Goal: Use online tool/utility: Utilize a website feature to perform a specific function

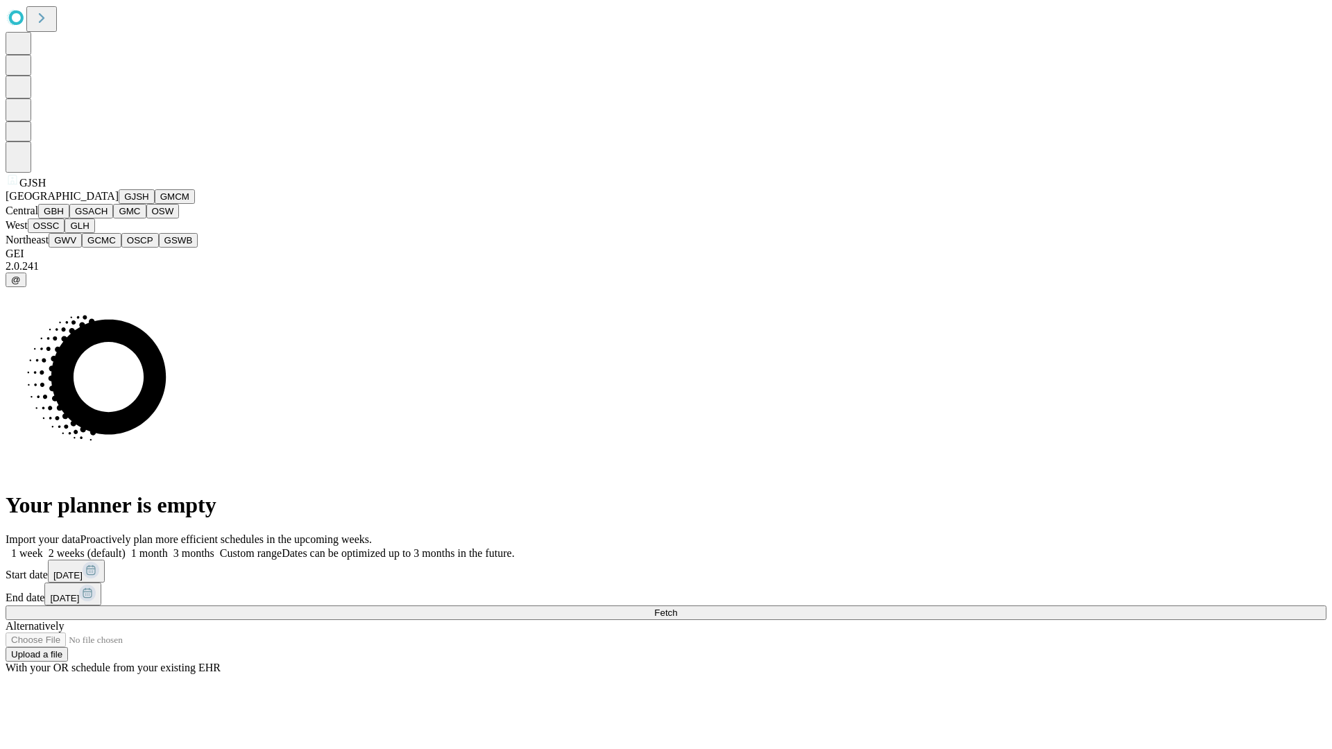
click at [119, 204] on button "GJSH" at bounding box center [137, 196] width 36 height 15
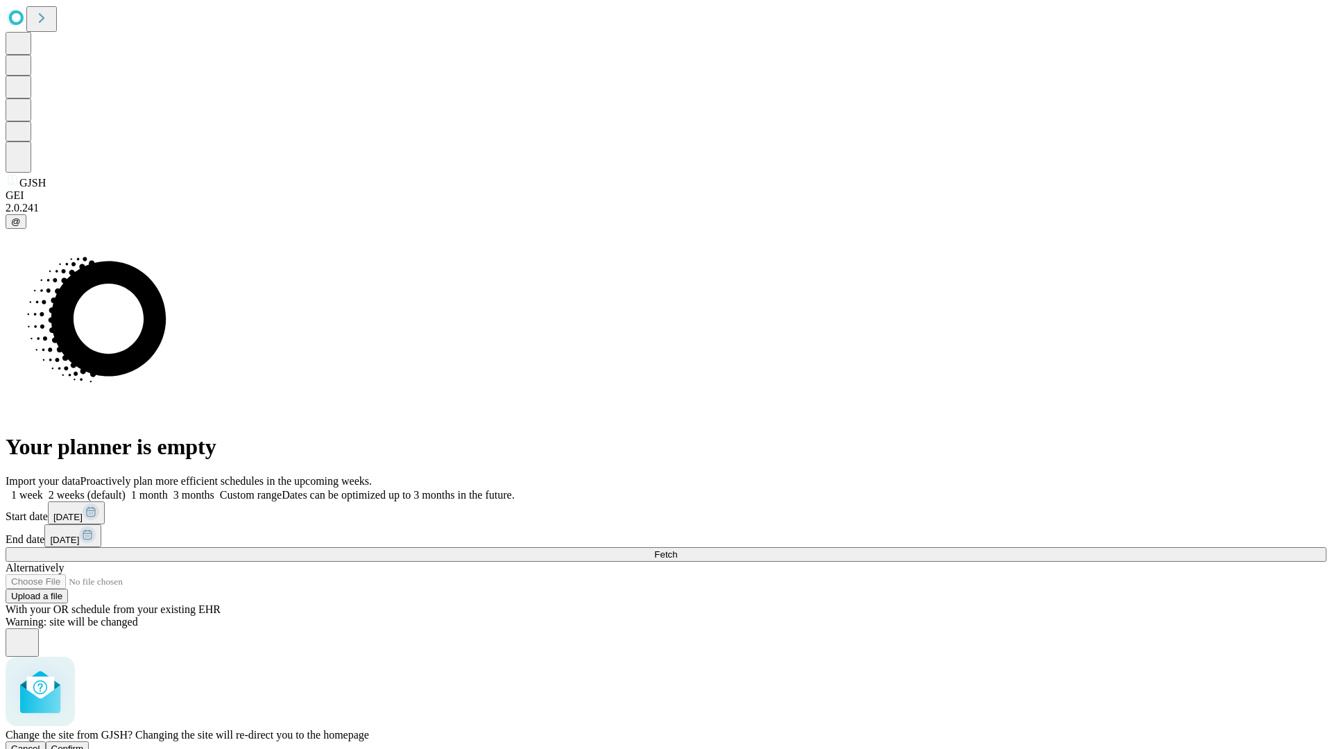
click at [84, 744] on span "Confirm" at bounding box center [67, 749] width 33 height 10
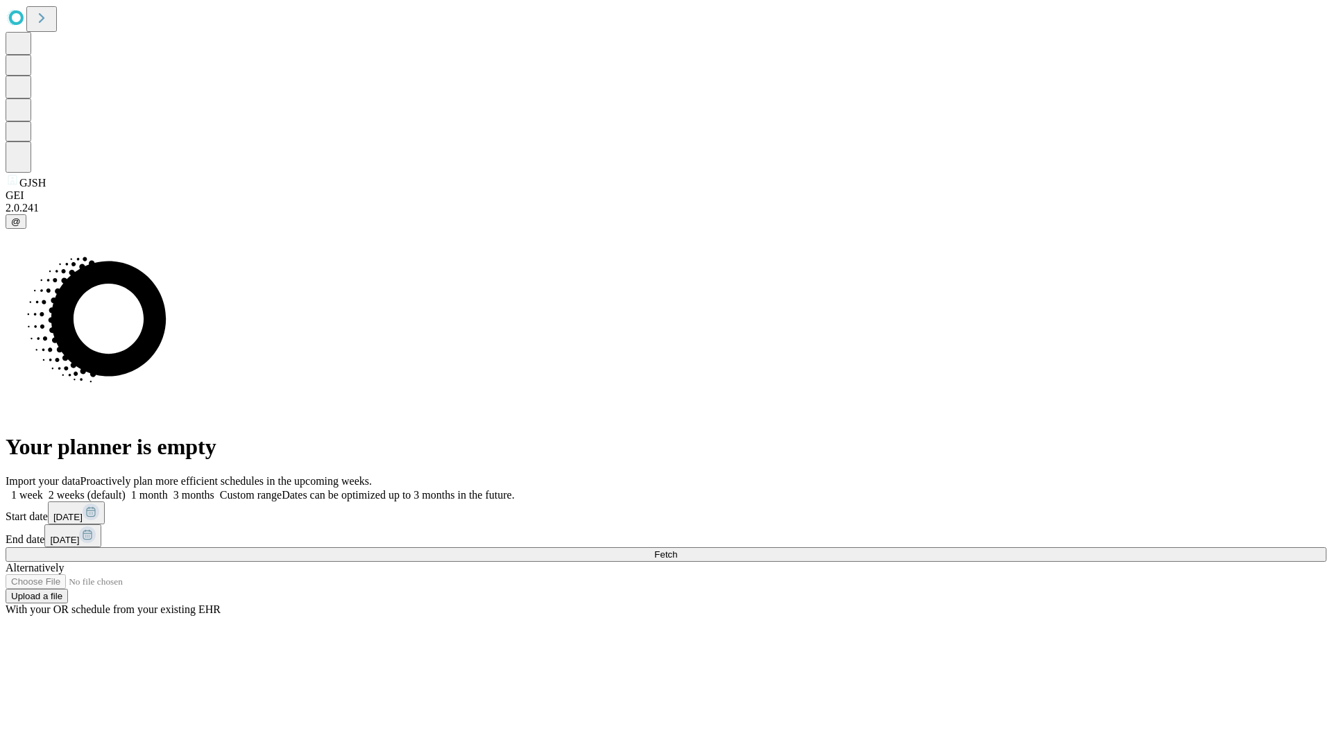
click at [126, 489] on label "2 weeks (default)" at bounding box center [84, 495] width 83 height 12
click at [677, 549] on span "Fetch" at bounding box center [665, 554] width 23 height 10
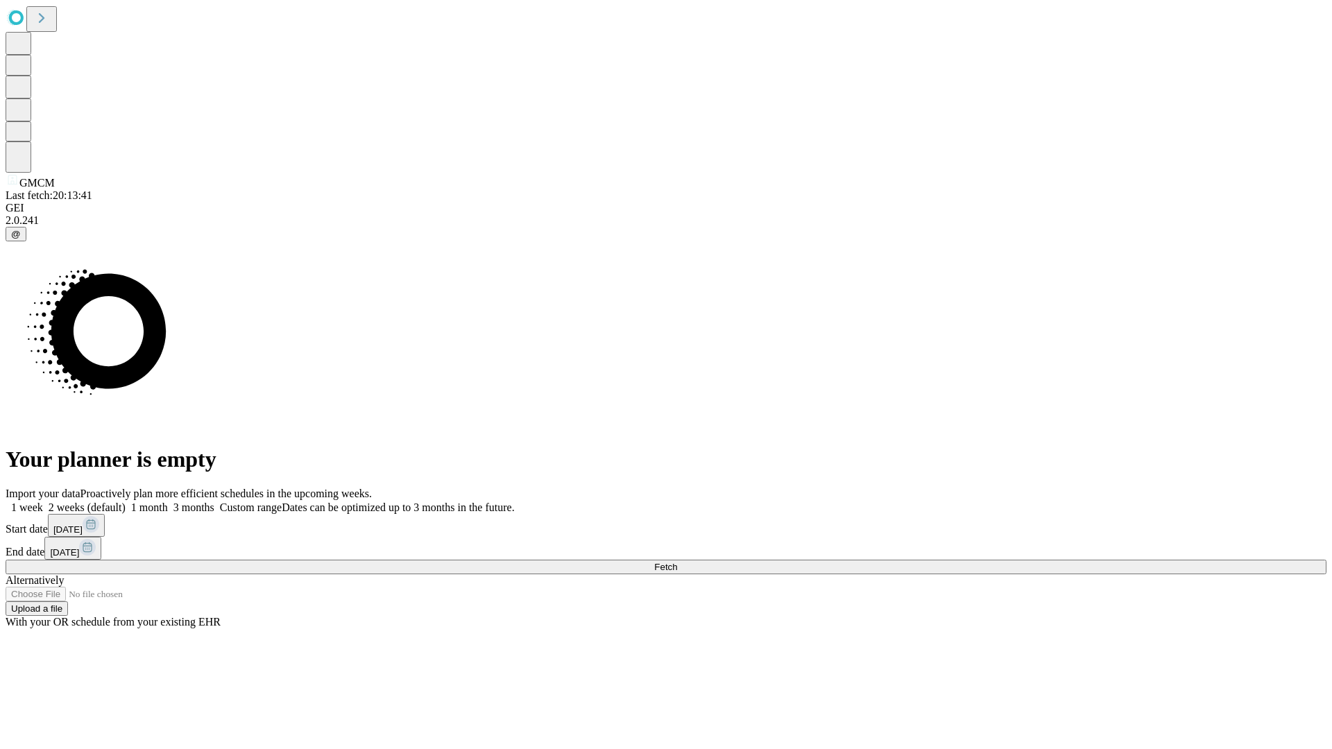
click at [126, 502] on label "2 weeks (default)" at bounding box center [84, 508] width 83 height 12
click at [677, 562] on span "Fetch" at bounding box center [665, 567] width 23 height 10
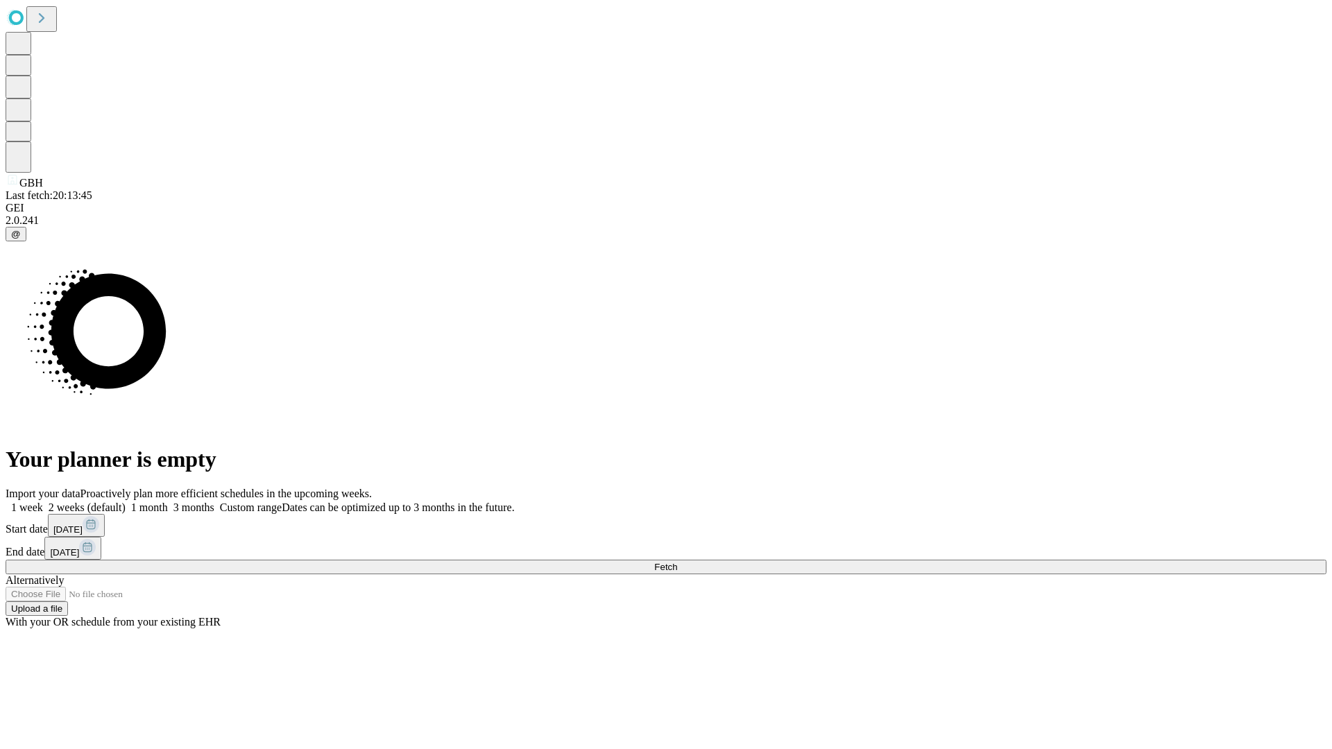
click at [126, 502] on label "2 weeks (default)" at bounding box center [84, 508] width 83 height 12
click at [677, 562] on span "Fetch" at bounding box center [665, 567] width 23 height 10
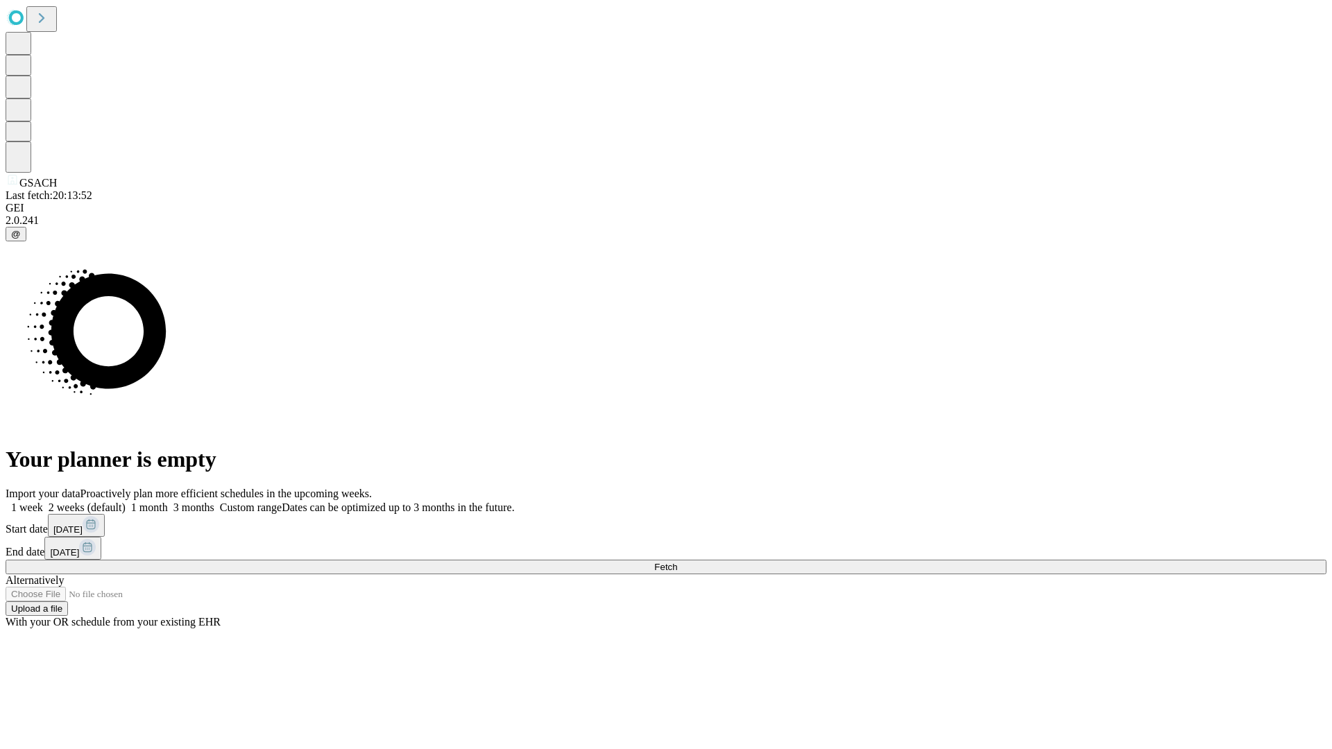
click at [126, 502] on label "2 weeks (default)" at bounding box center [84, 508] width 83 height 12
click at [677, 562] on span "Fetch" at bounding box center [665, 567] width 23 height 10
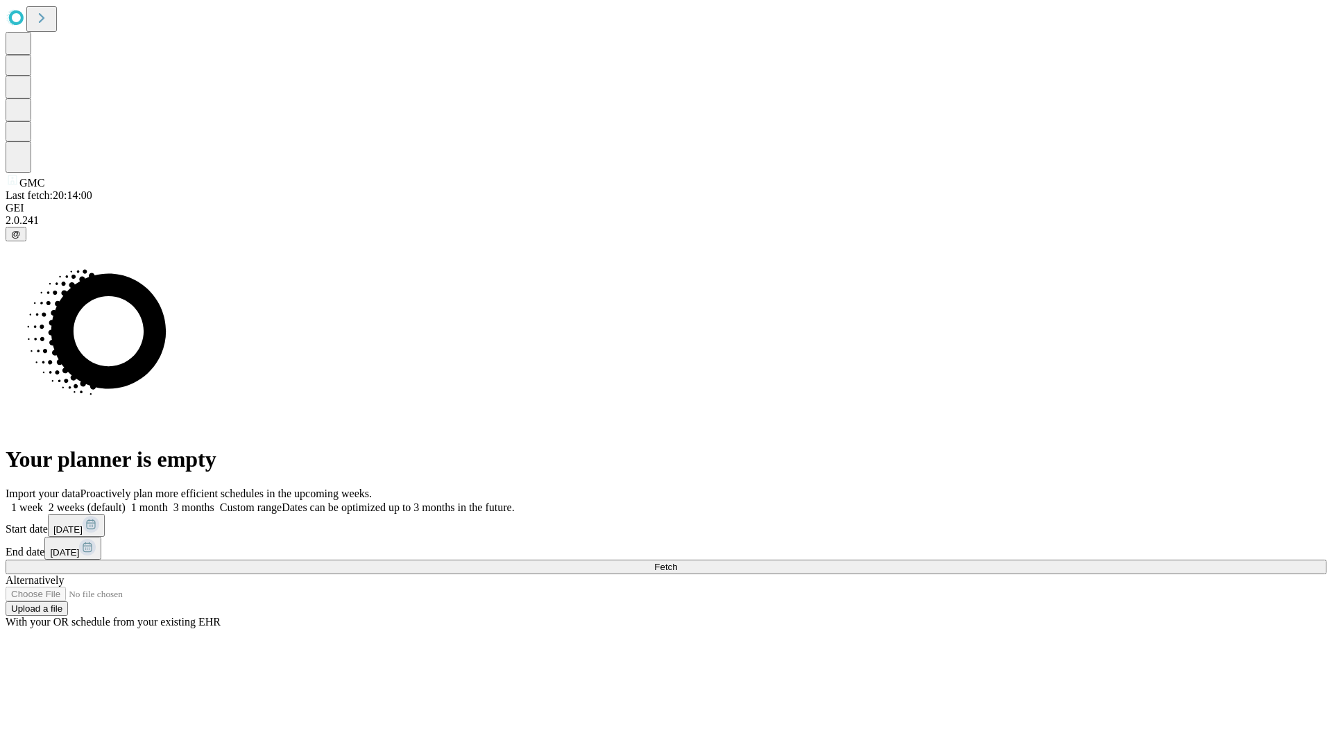
click at [126, 502] on label "2 weeks (default)" at bounding box center [84, 508] width 83 height 12
click at [677, 562] on span "Fetch" at bounding box center [665, 567] width 23 height 10
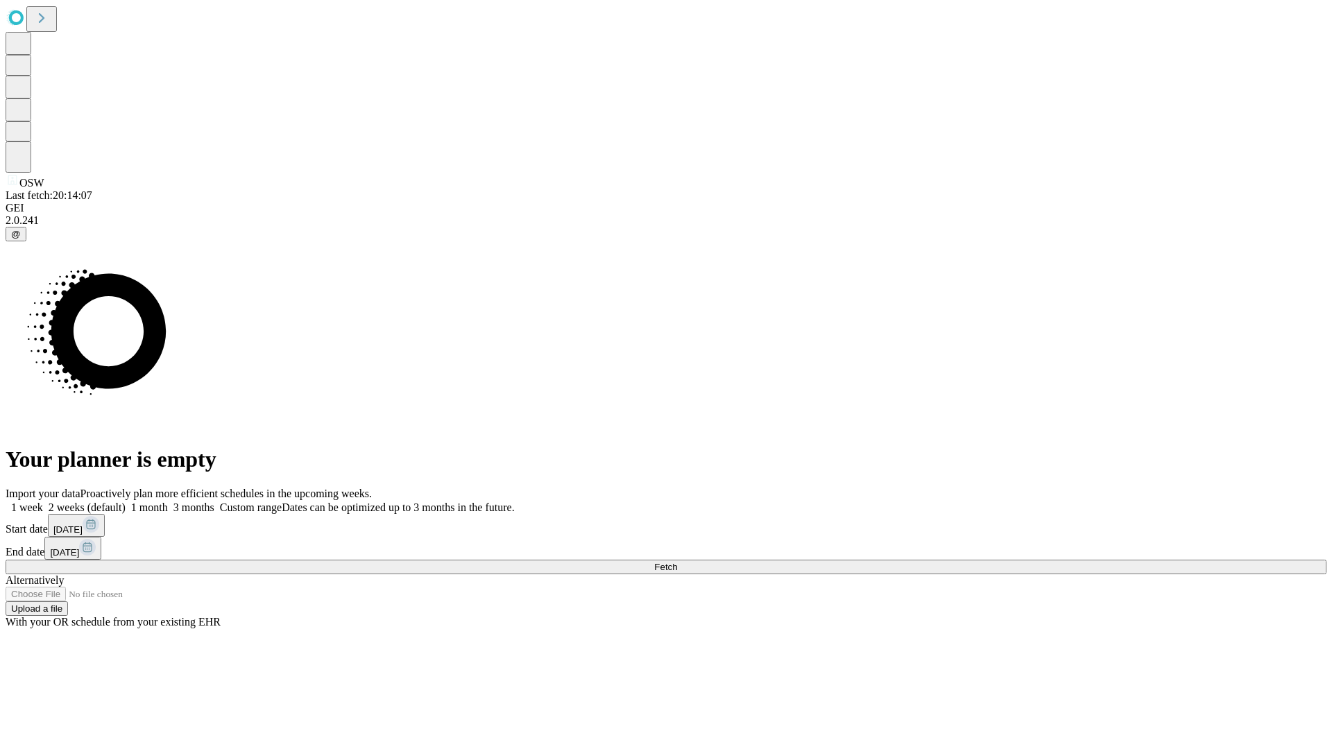
click at [126, 502] on label "2 weeks (default)" at bounding box center [84, 508] width 83 height 12
click at [677, 562] on span "Fetch" at bounding box center [665, 567] width 23 height 10
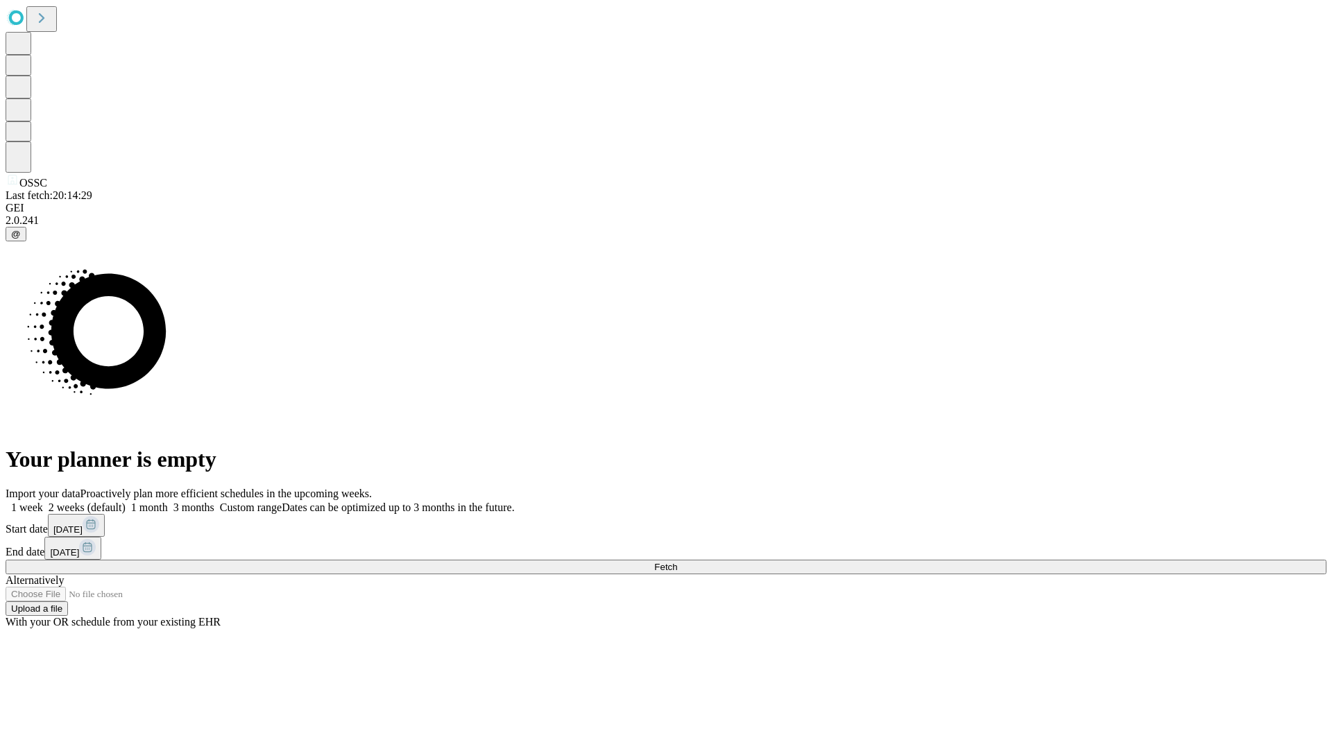
click at [126, 502] on label "2 weeks (default)" at bounding box center [84, 508] width 83 height 12
click at [677, 562] on span "Fetch" at bounding box center [665, 567] width 23 height 10
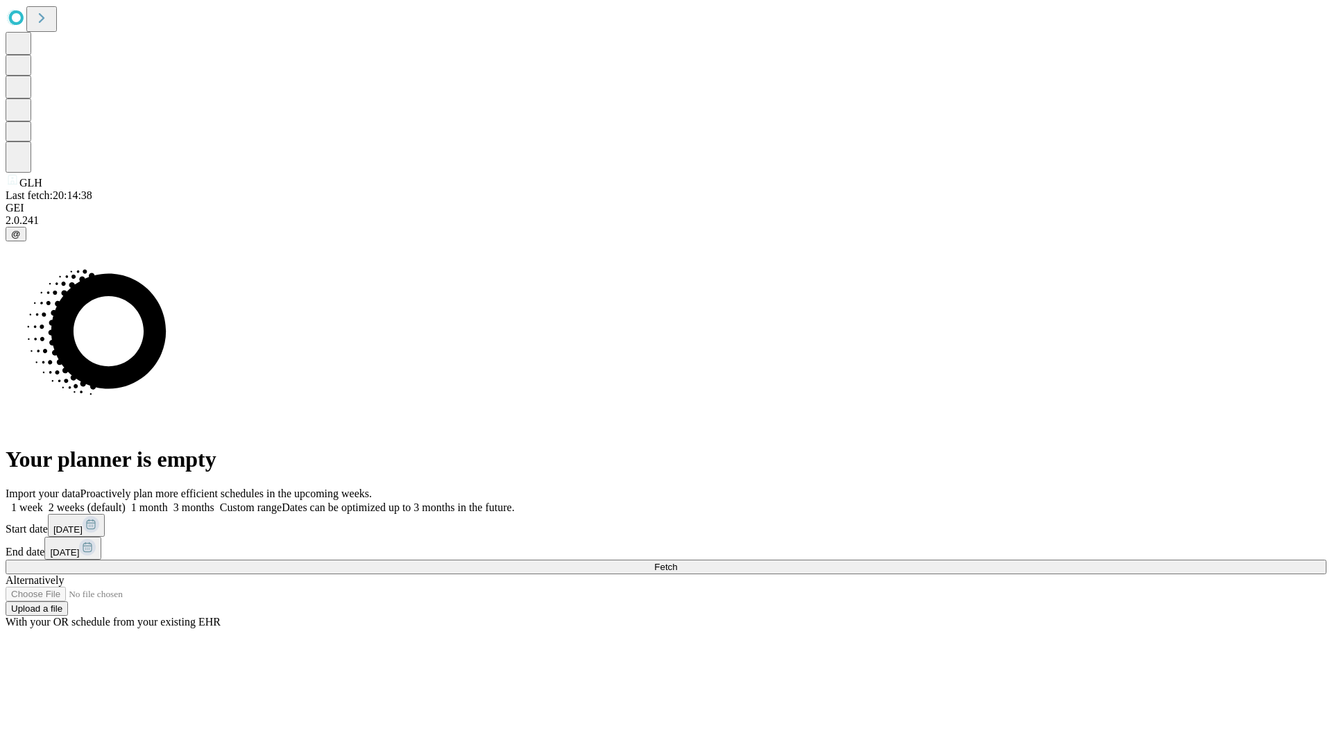
click at [126, 502] on label "2 weeks (default)" at bounding box center [84, 508] width 83 height 12
click at [677, 562] on span "Fetch" at bounding box center [665, 567] width 23 height 10
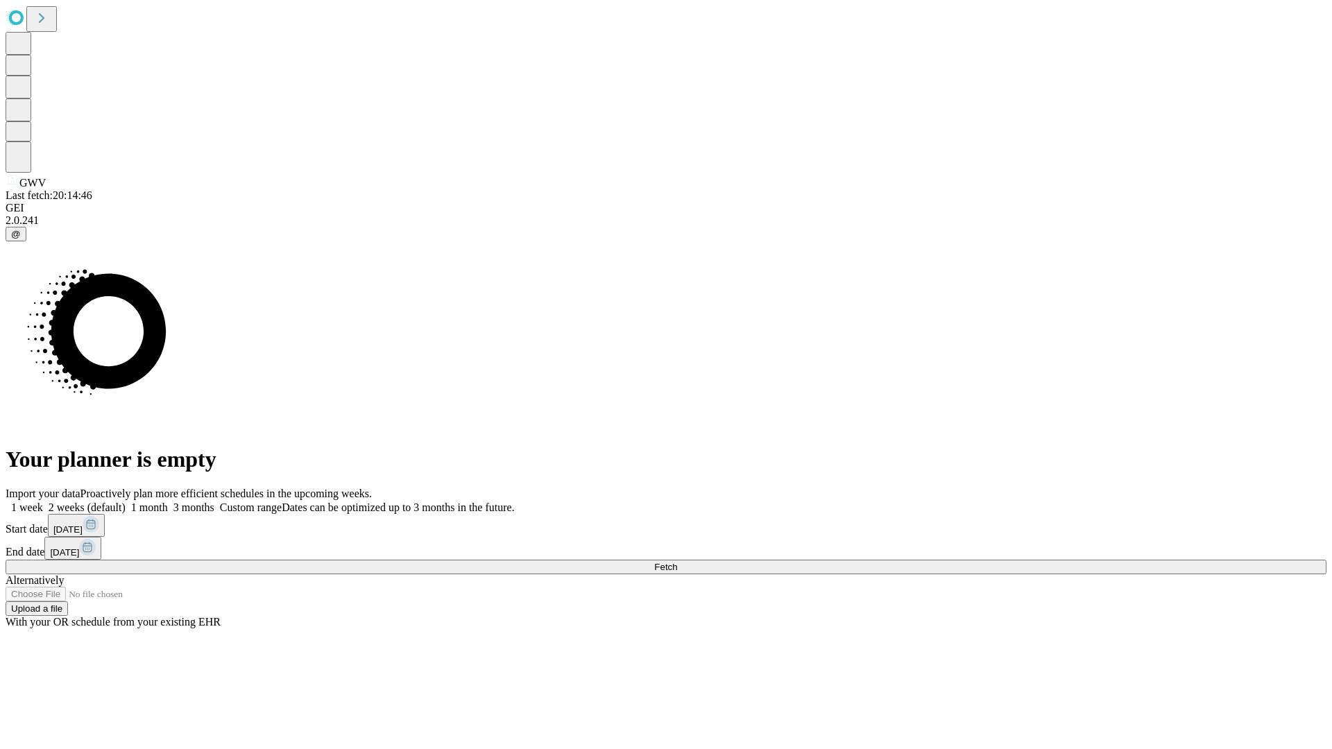
click at [126, 502] on label "2 weeks (default)" at bounding box center [84, 508] width 83 height 12
click at [677, 562] on span "Fetch" at bounding box center [665, 567] width 23 height 10
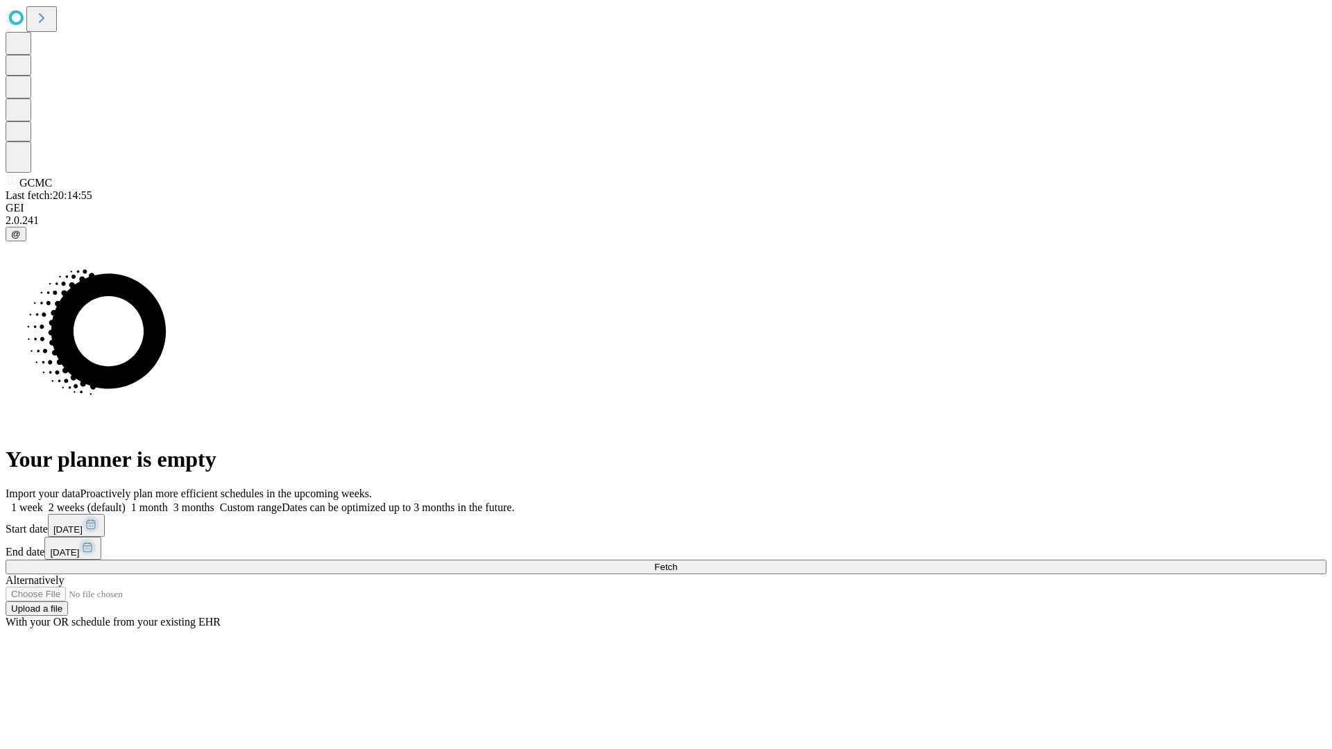
click at [126, 502] on label "2 weeks (default)" at bounding box center [84, 508] width 83 height 12
click at [677, 562] on span "Fetch" at bounding box center [665, 567] width 23 height 10
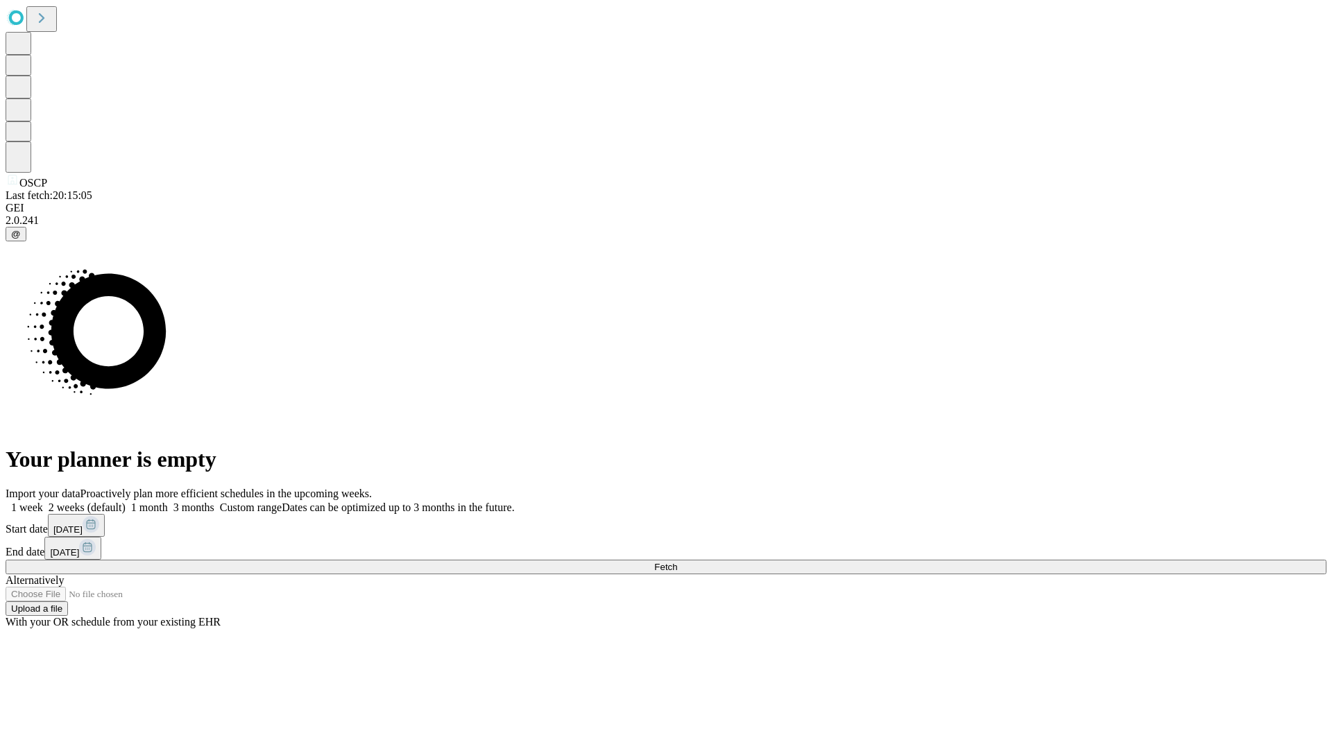
click at [126, 502] on label "2 weeks (default)" at bounding box center [84, 508] width 83 height 12
click at [677, 562] on span "Fetch" at bounding box center [665, 567] width 23 height 10
